Goal: Task Accomplishment & Management: Manage account settings

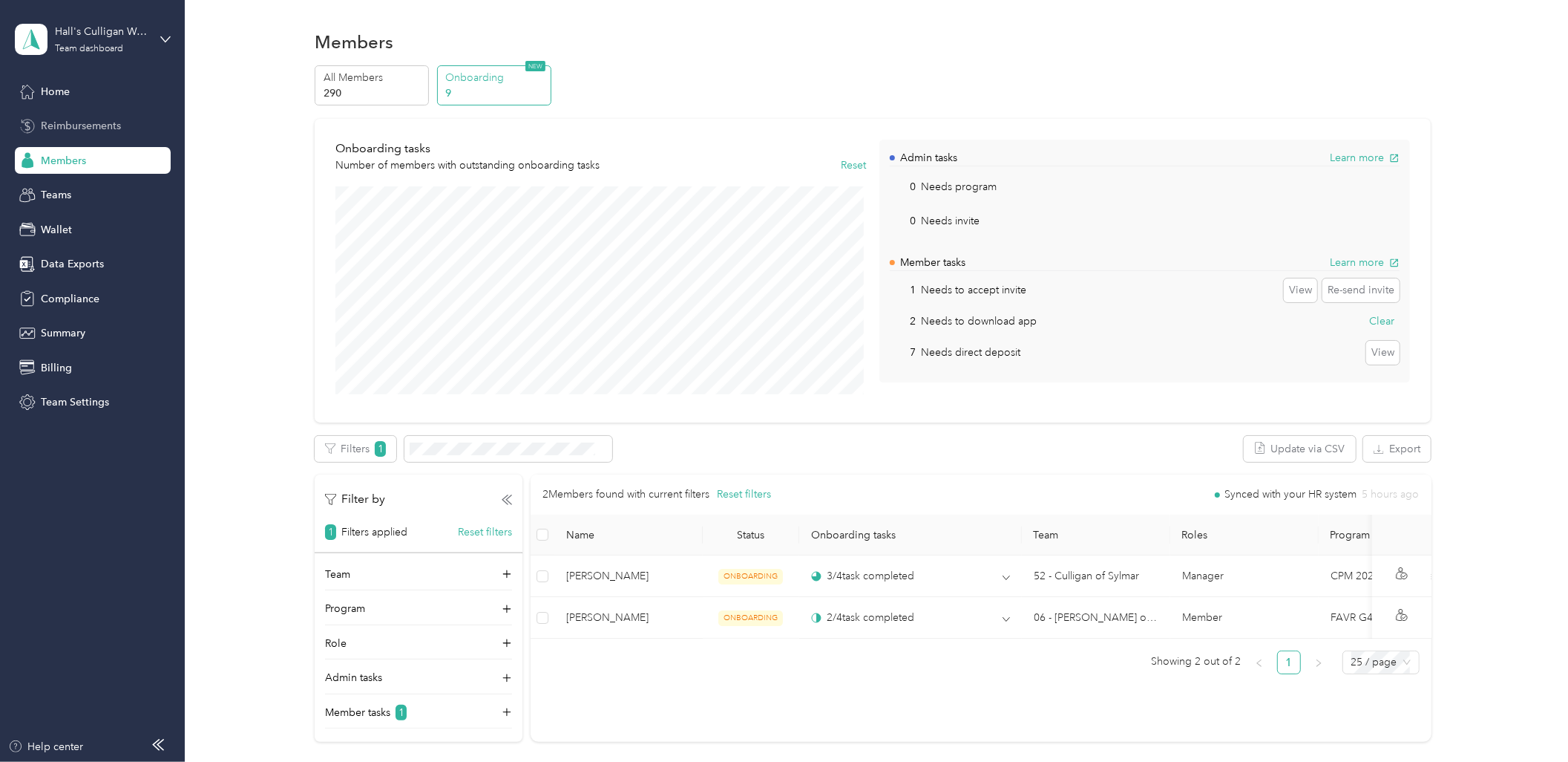
click at [75, 122] on span "Reimbursements" at bounding box center [80, 125] width 80 height 16
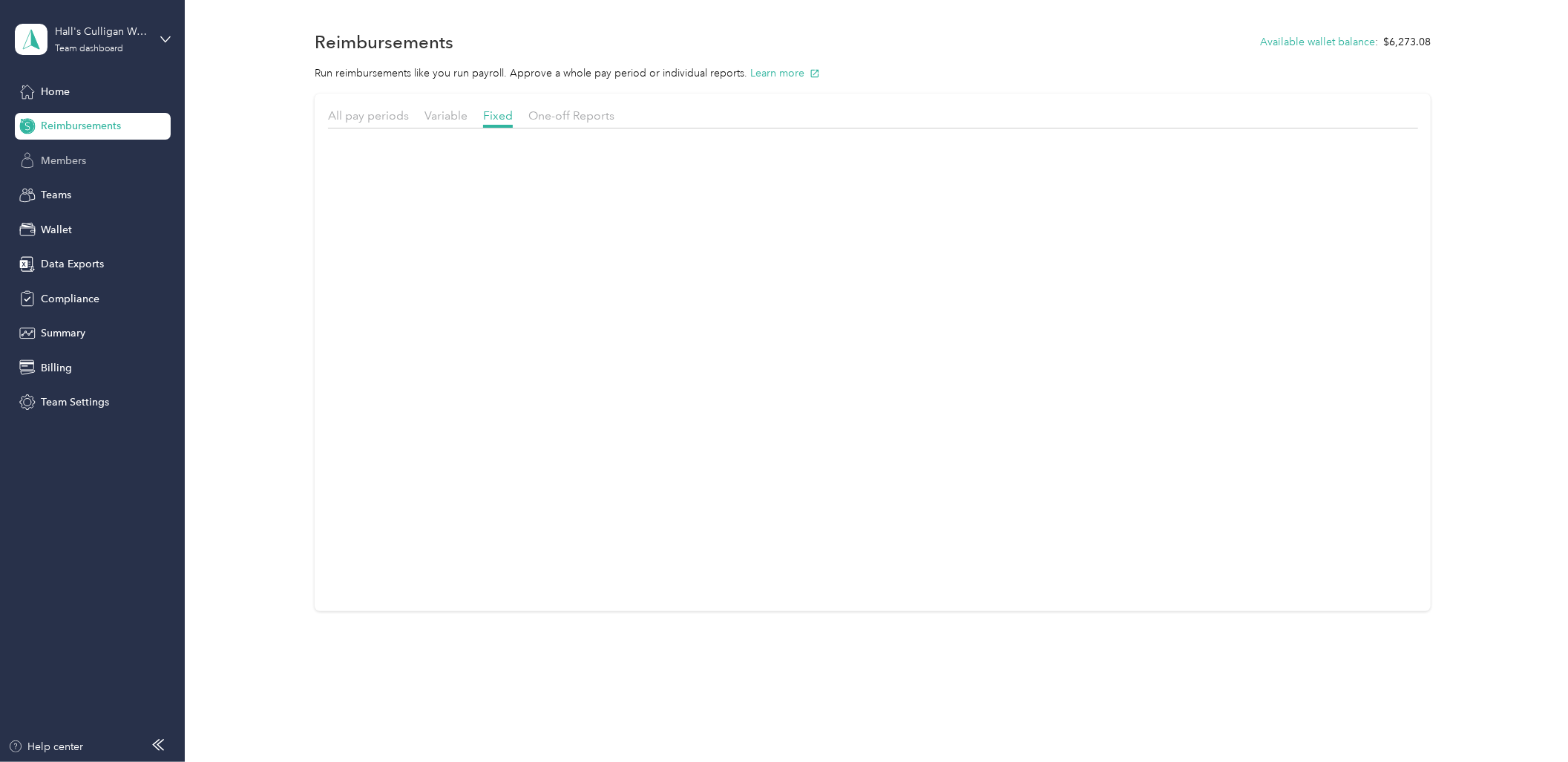
click at [54, 167] on span "Members" at bounding box center [63, 160] width 46 height 16
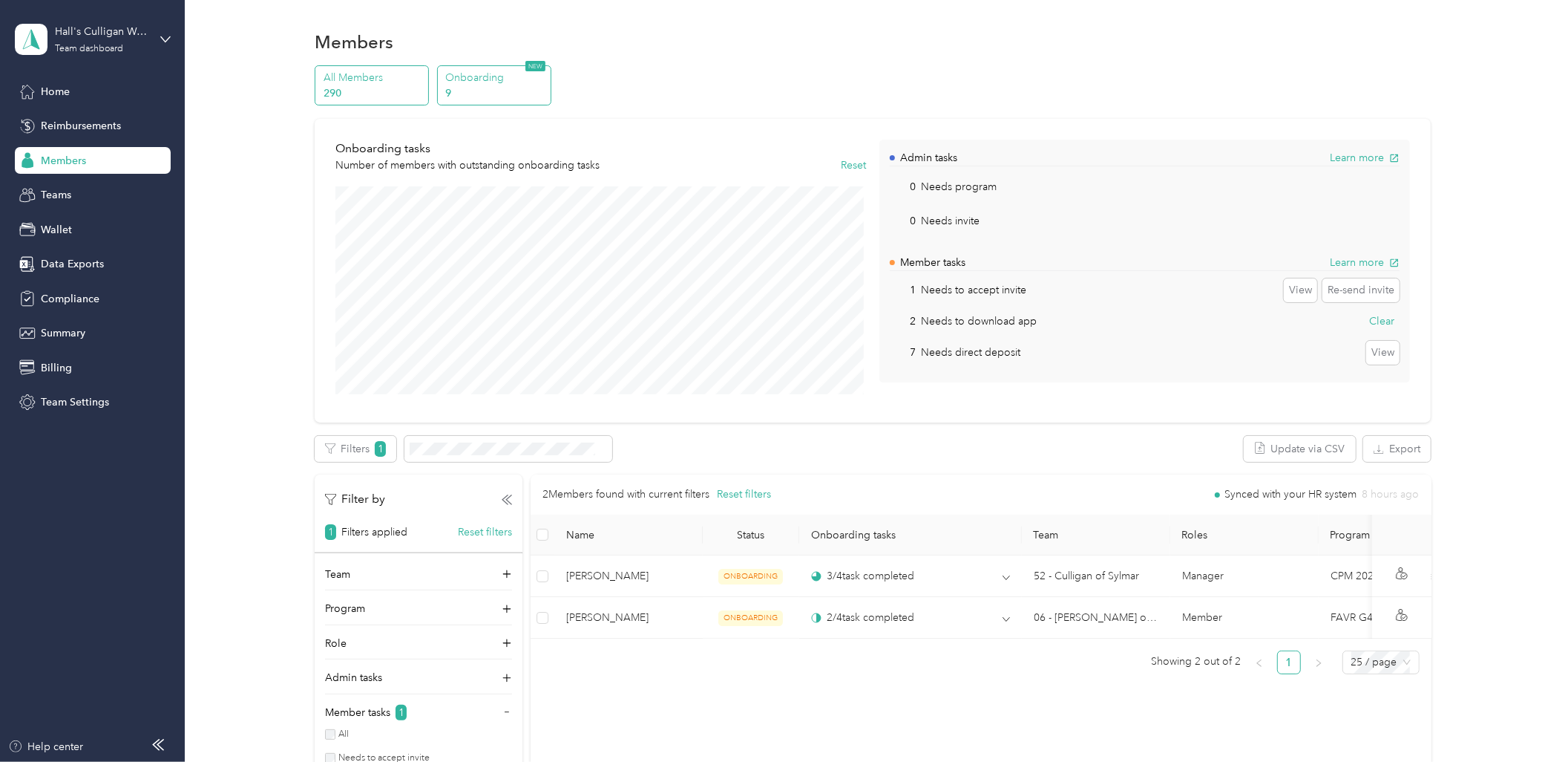
click at [343, 66] on div "All Members 290" at bounding box center [372, 85] width 114 height 41
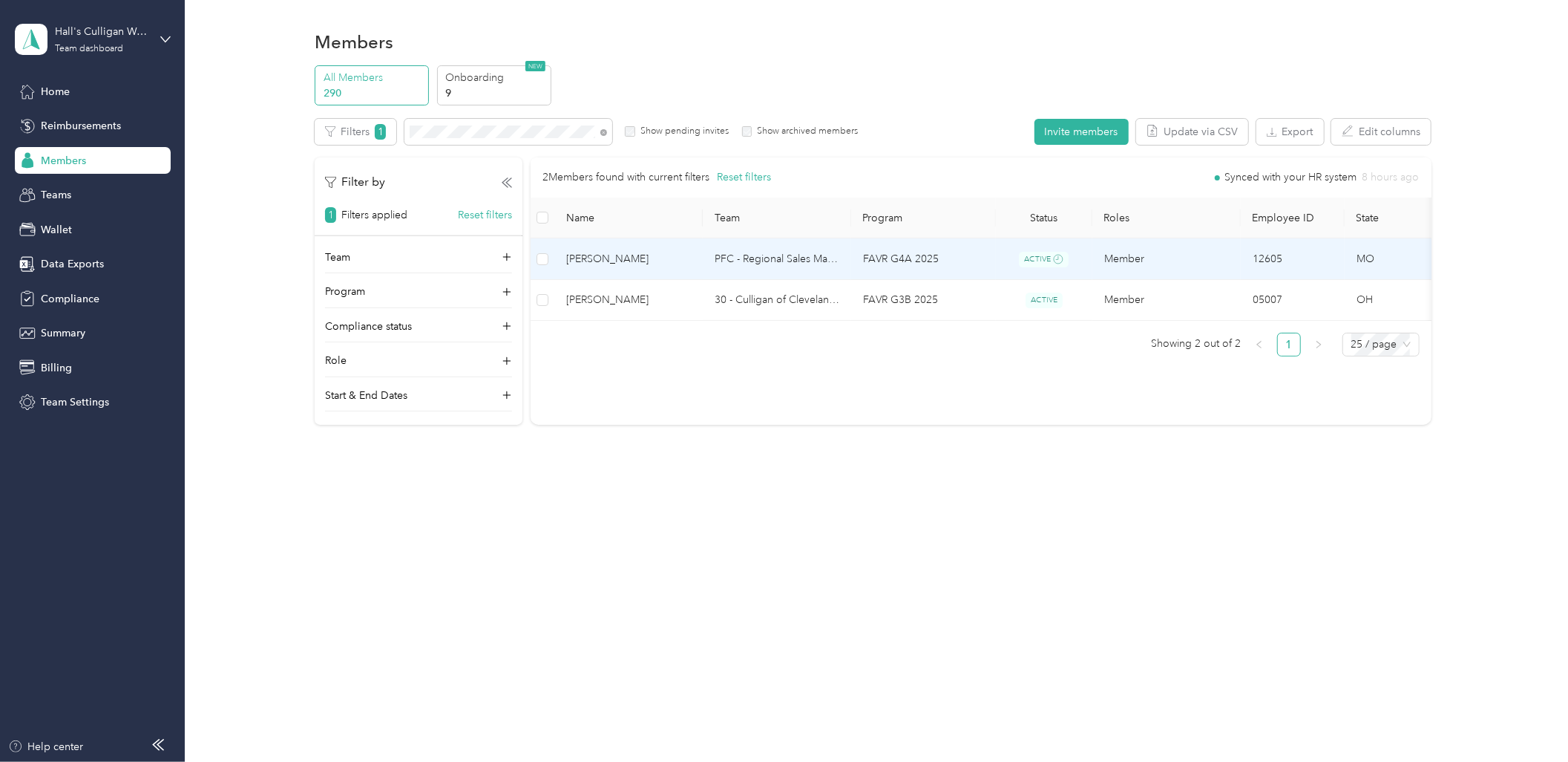
click at [954, 271] on td "FAVR G4A 2025" at bounding box center [923, 259] width 144 height 42
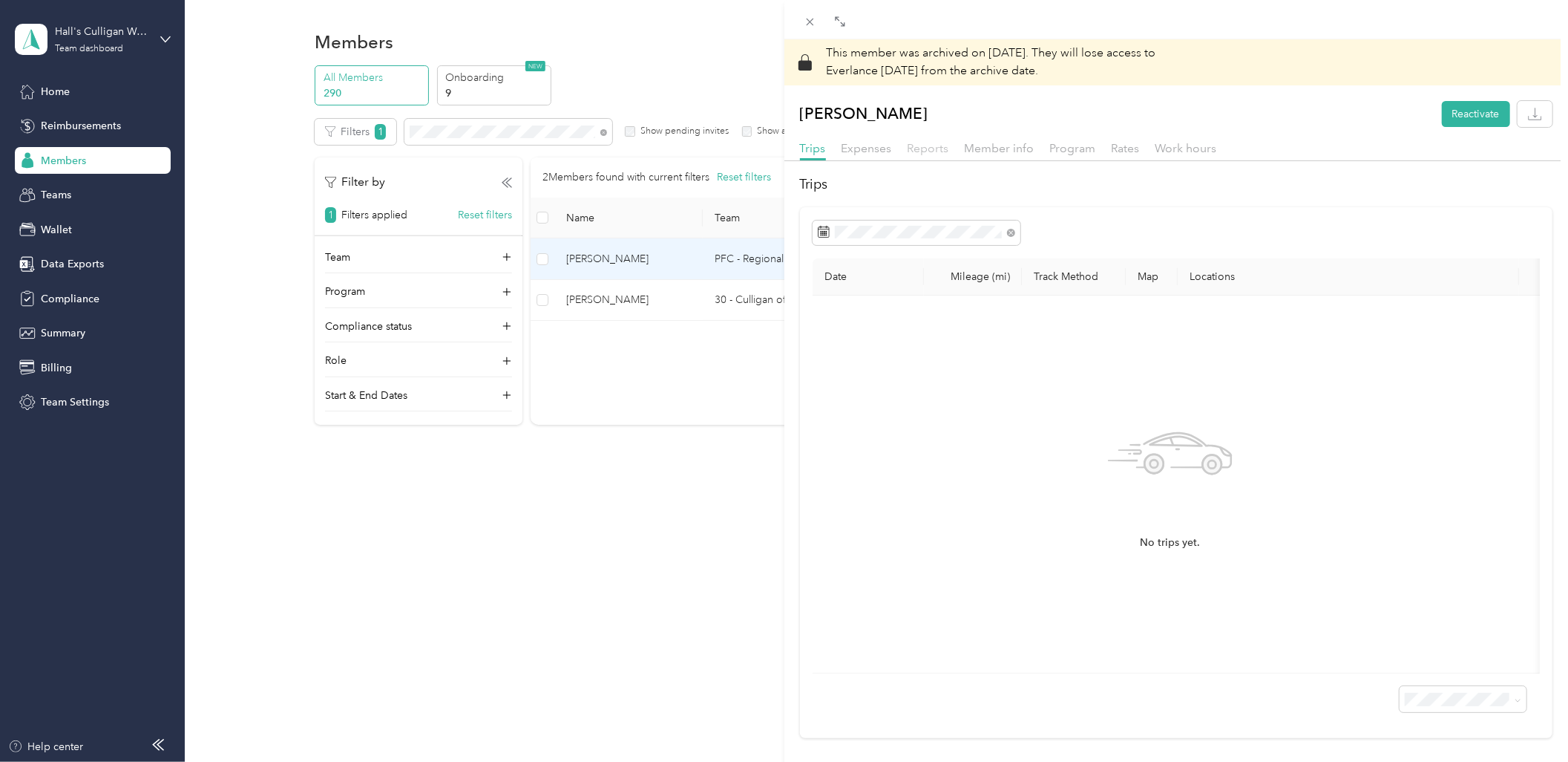
click at [933, 150] on span "Reports" at bounding box center [928, 148] width 41 height 14
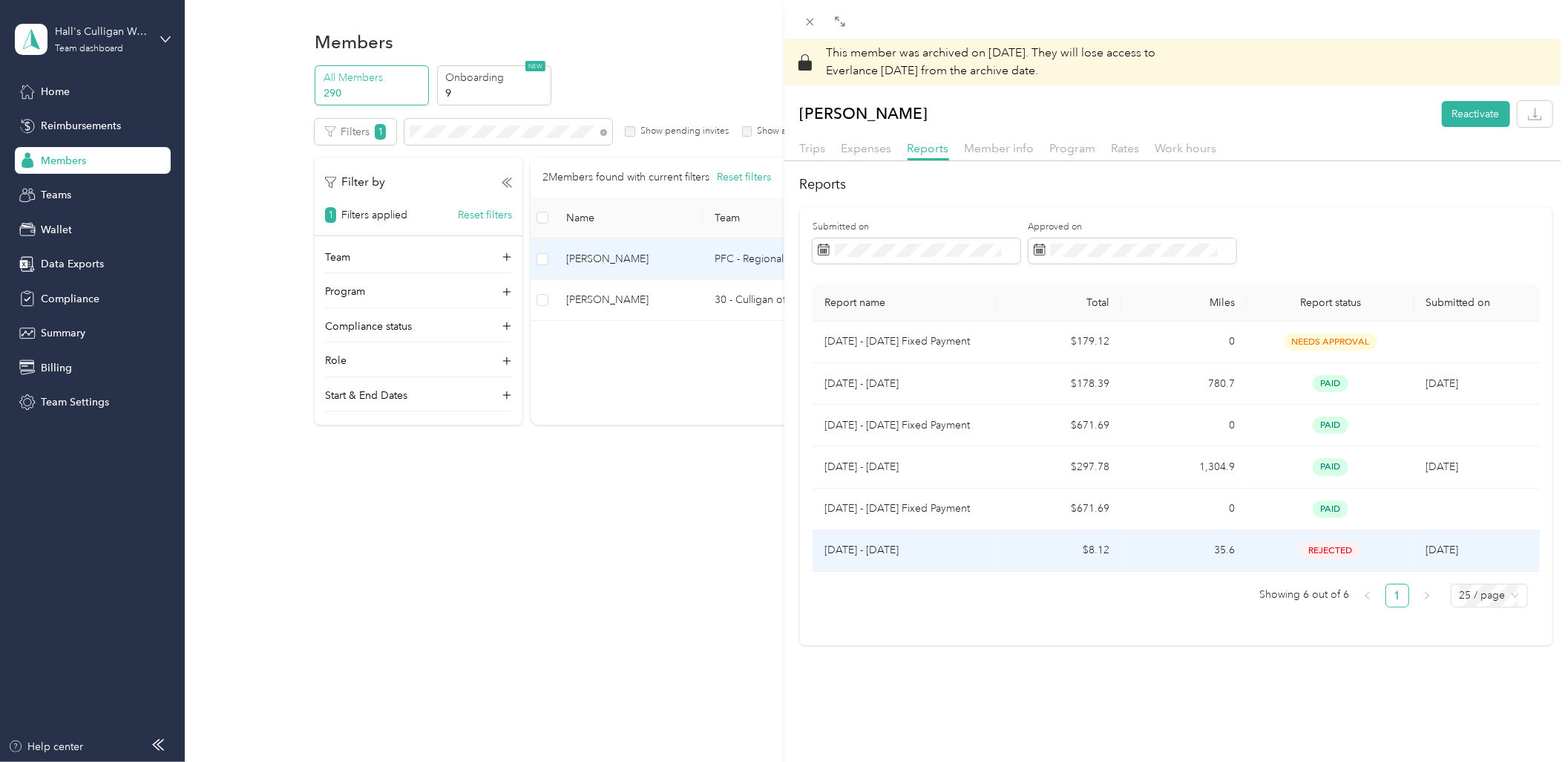
click at [1400, 547] on td "rejected" at bounding box center [1329, 551] width 167 height 42
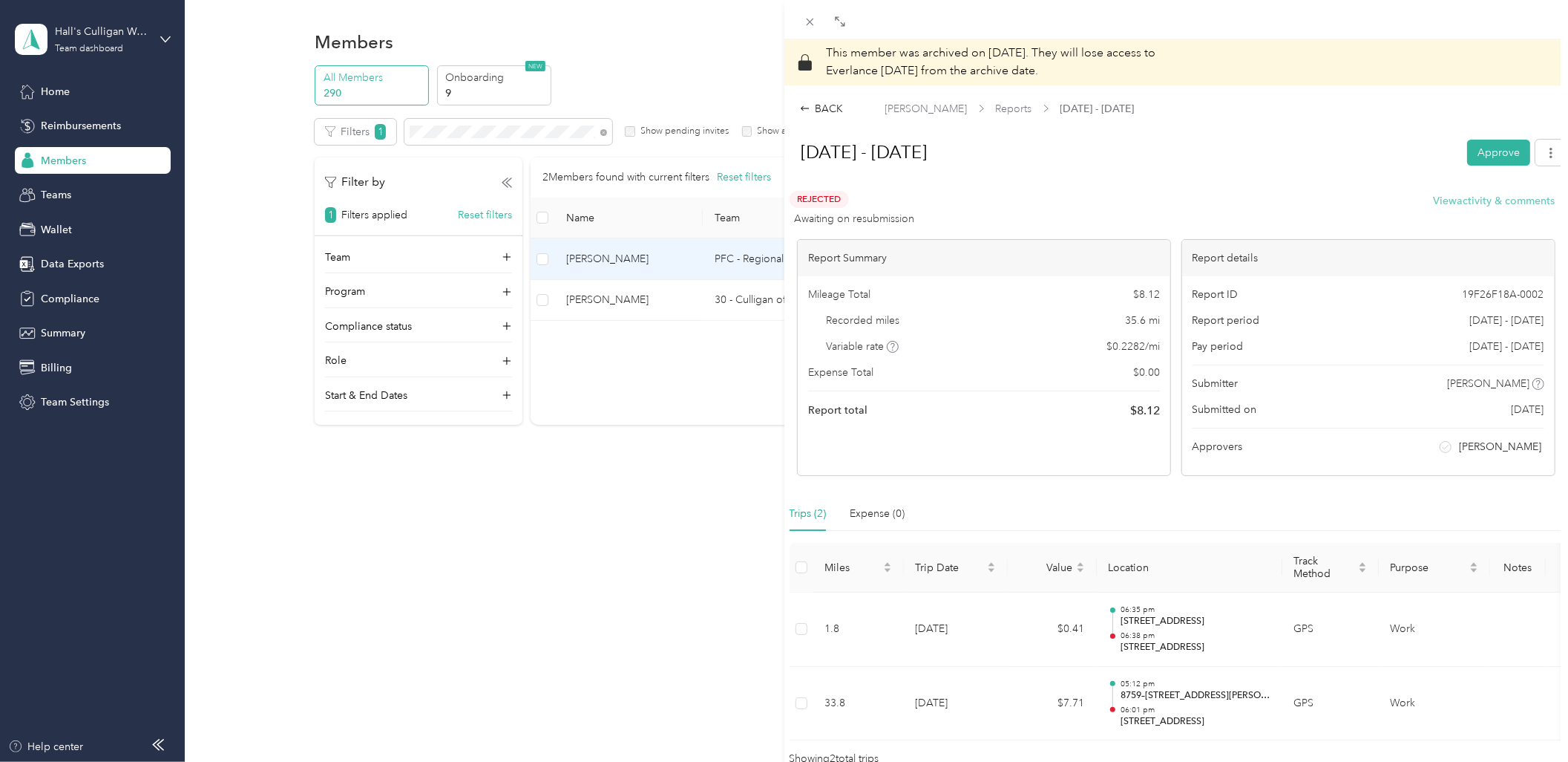
click at [1465, 193] on button "View activity & comments" at bounding box center [1494, 201] width 122 height 16
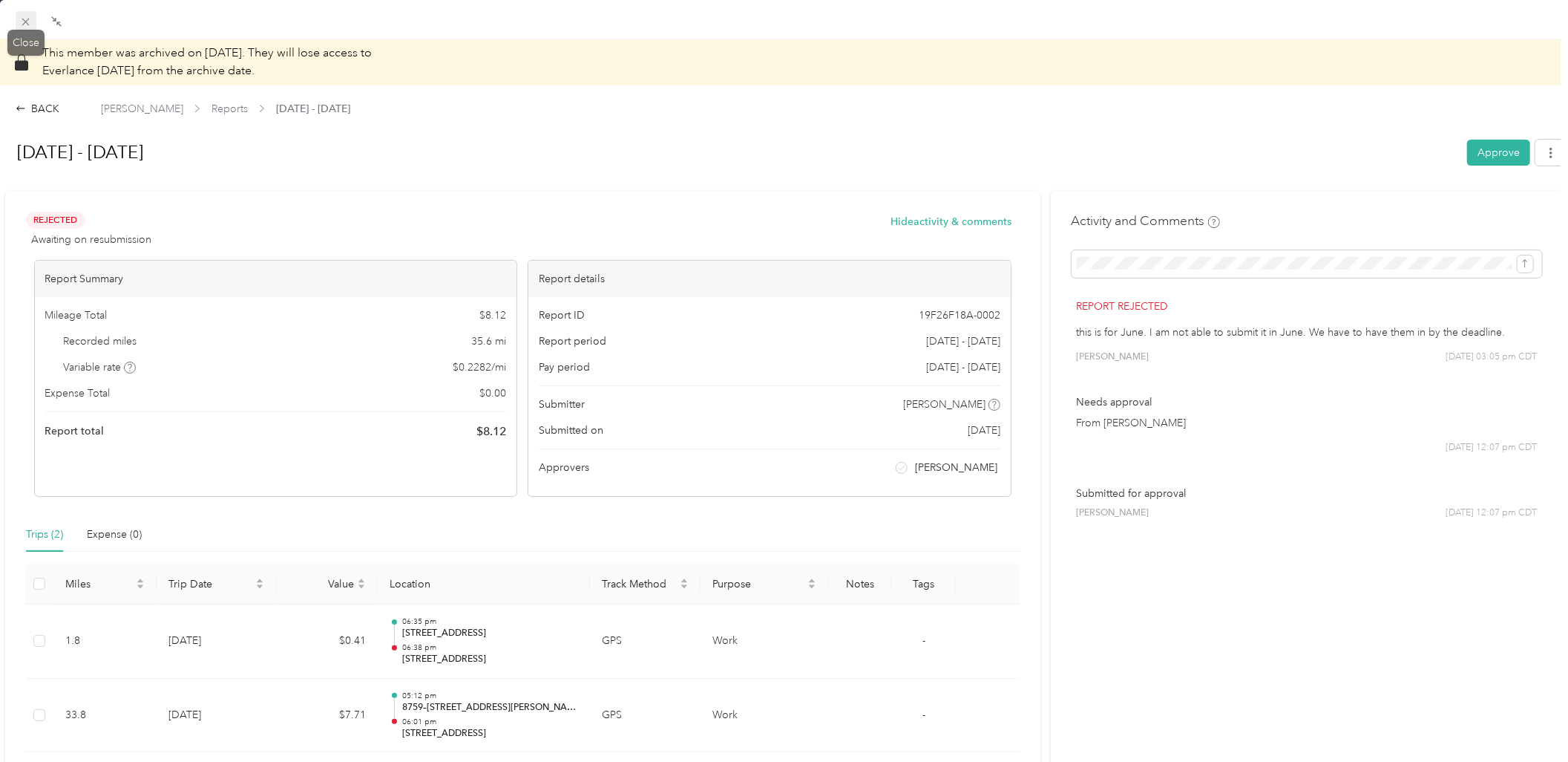
click at [17, 18] on span at bounding box center [26, 21] width 21 height 21
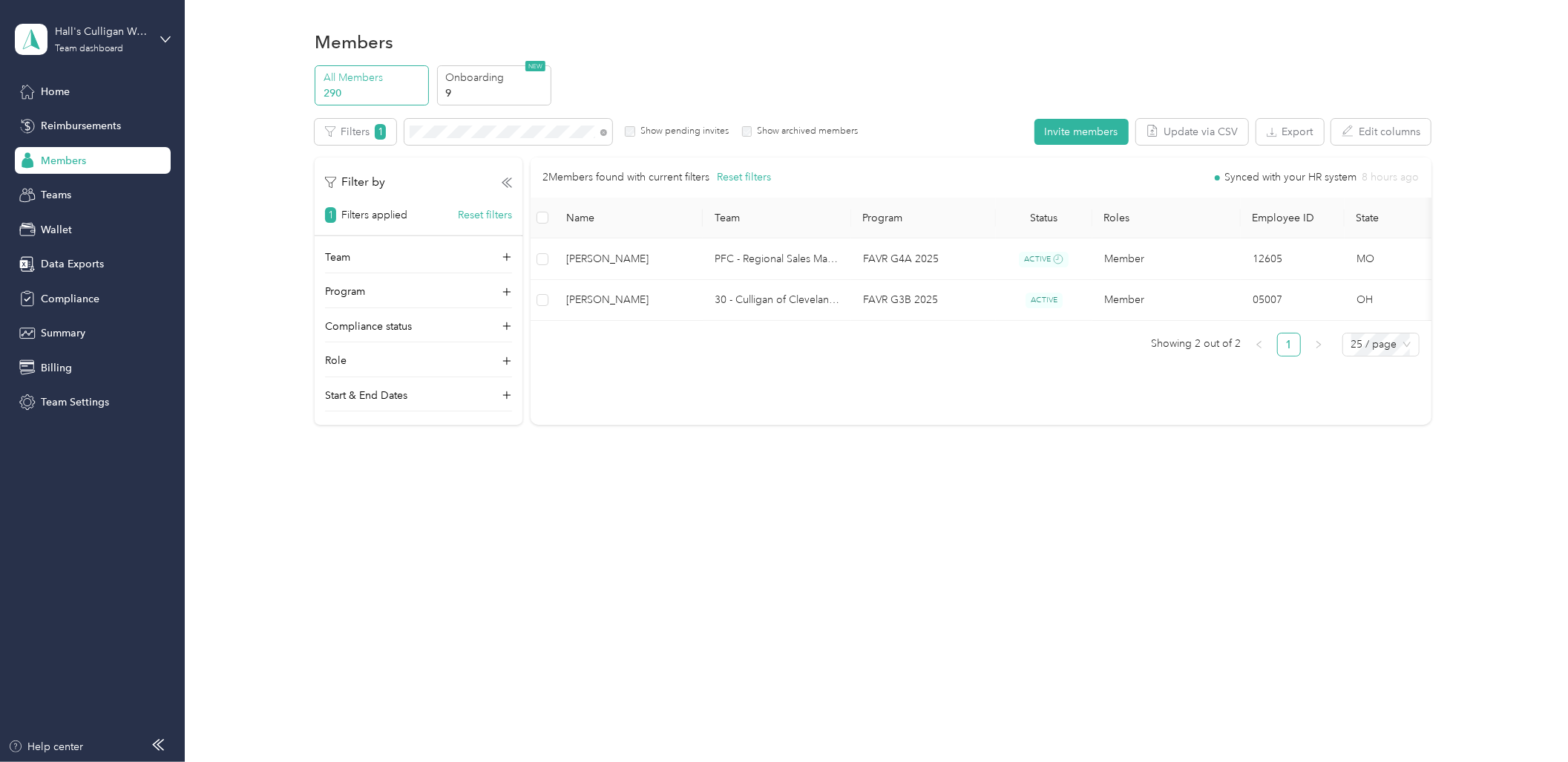
click at [470, 112] on div "All Members 290 Onboarding 9 NEW Edit role Edit team Edit program Export Select…" at bounding box center [872, 252] width 1116 height 373
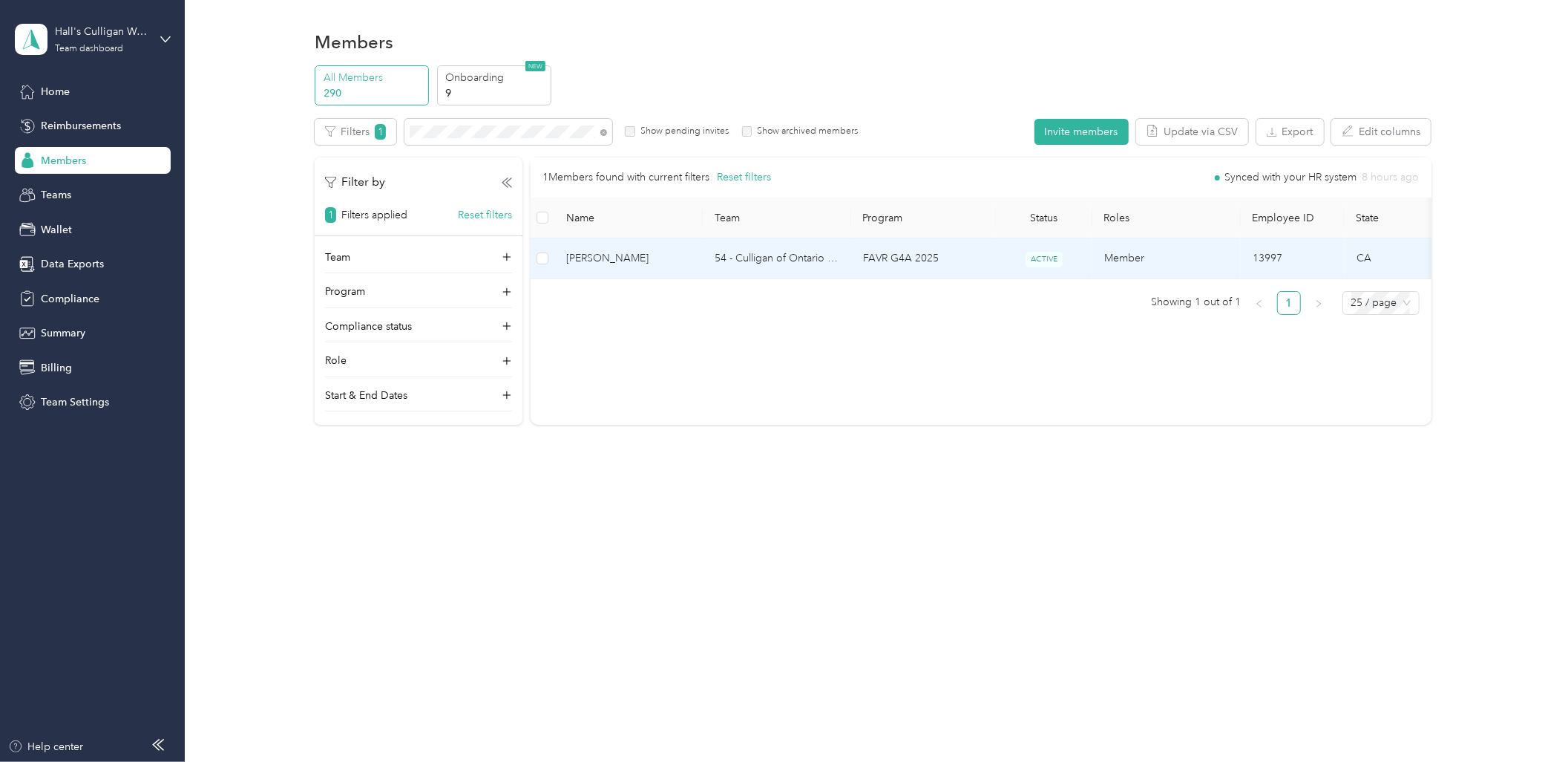
click at [832, 269] on td "54 - Culligan of Ontario Sales Manager (Resi)" at bounding box center [777, 258] width 149 height 41
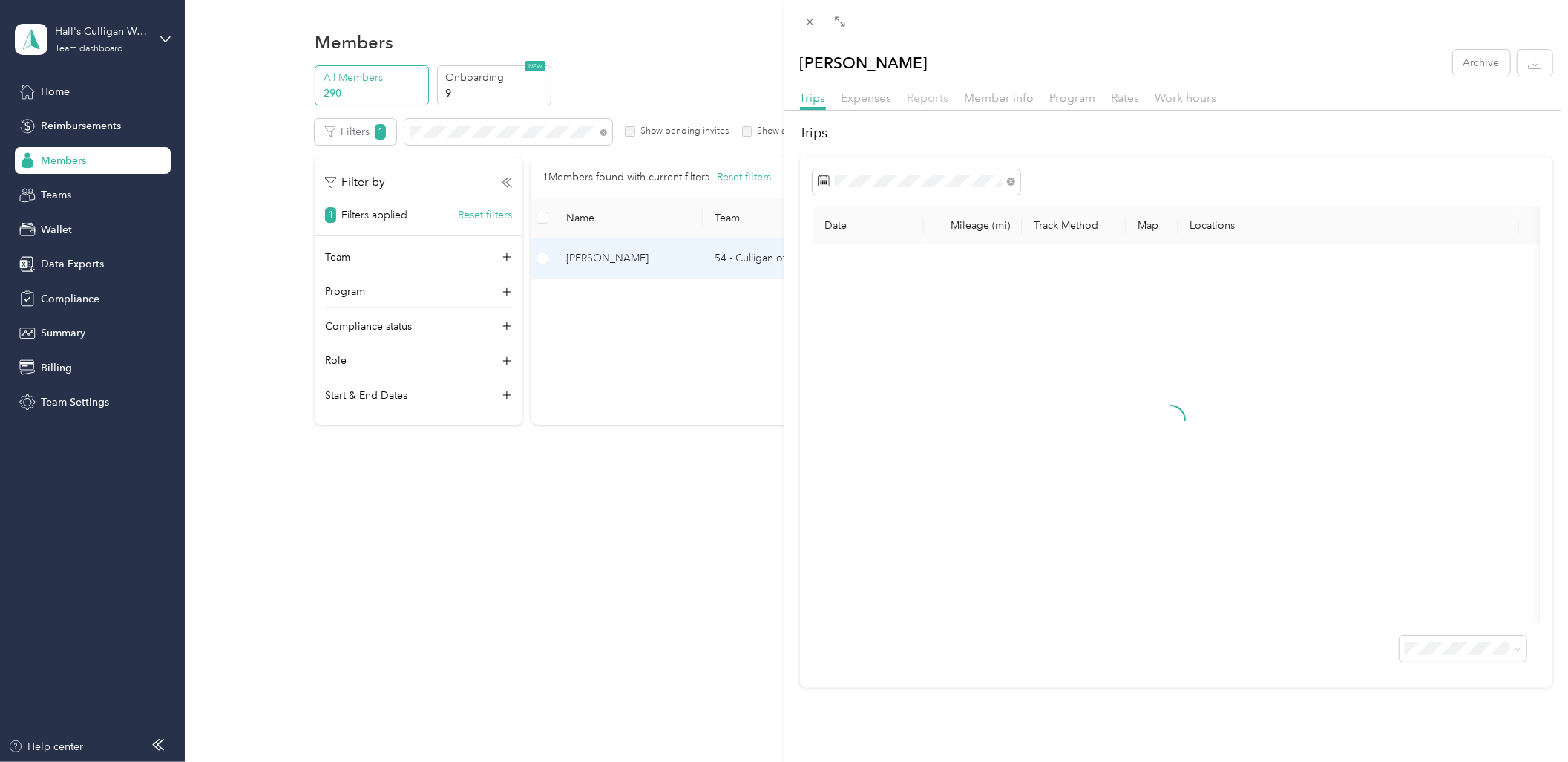
click at [928, 98] on span "Reports" at bounding box center [928, 97] width 41 height 14
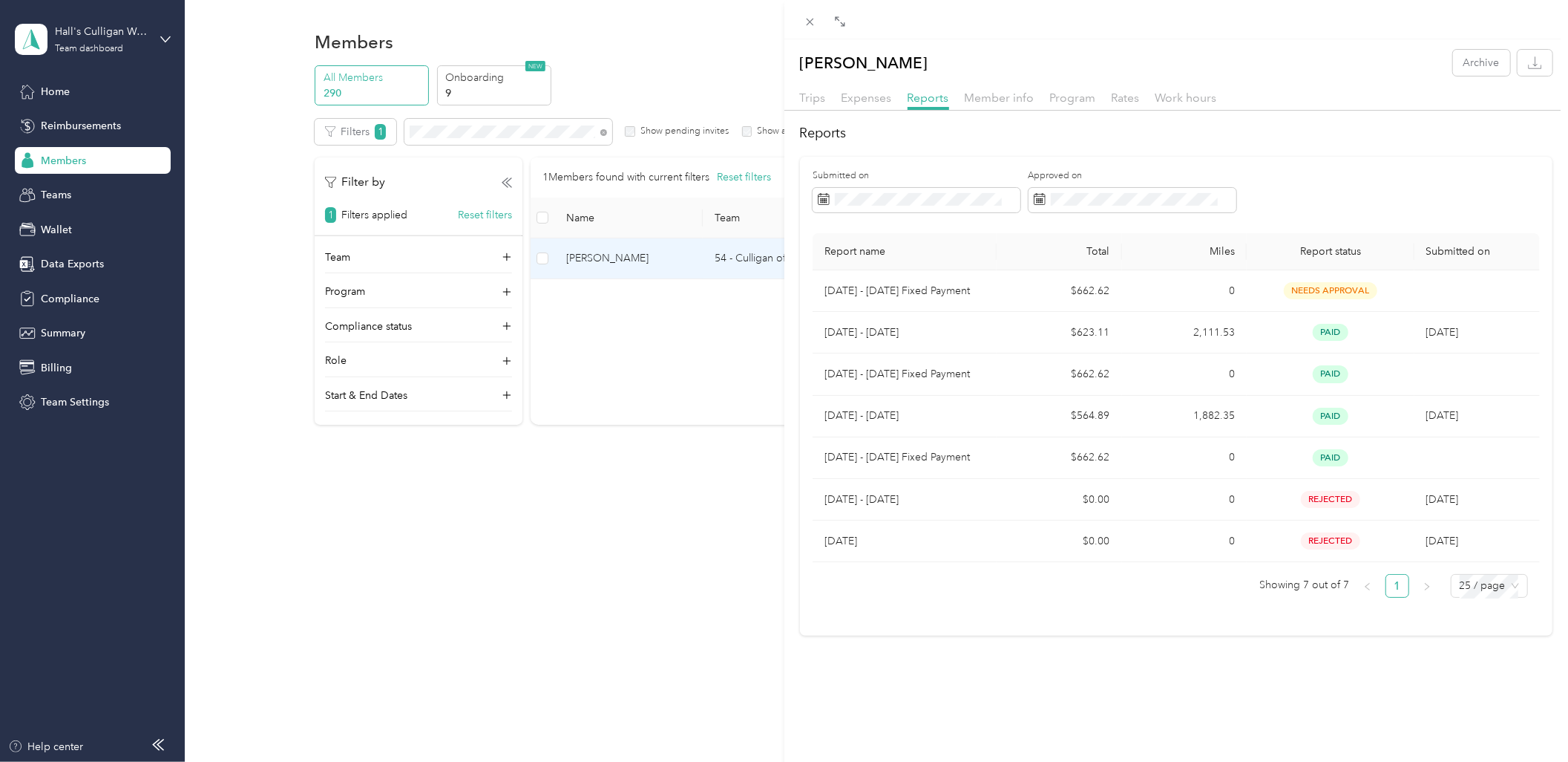
drag, startPoint x: 811, startPoint y: 19, endPoint x: 828, endPoint y: 19, distance: 17.0
click at [811, 19] on icon at bounding box center [810, 22] width 12 height 12
